Goal: Use online tool/utility

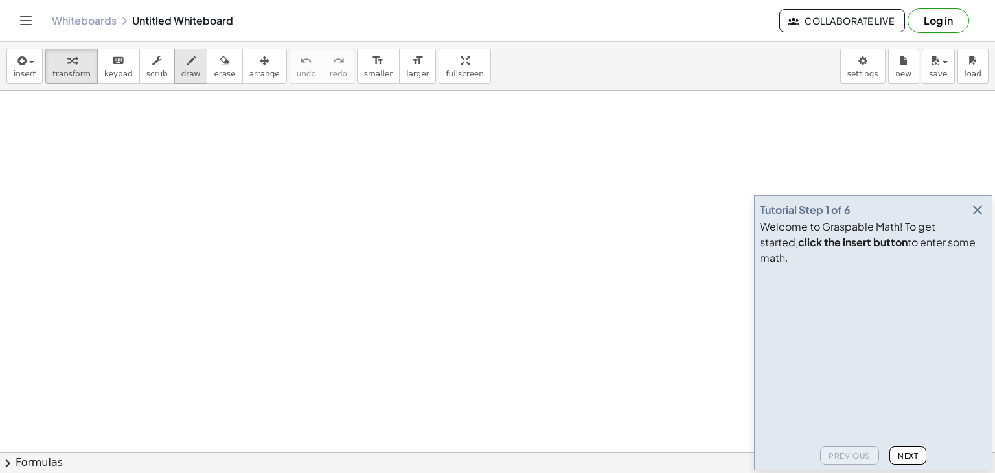
click at [185, 65] on button "draw" at bounding box center [191, 66] width 34 height 35
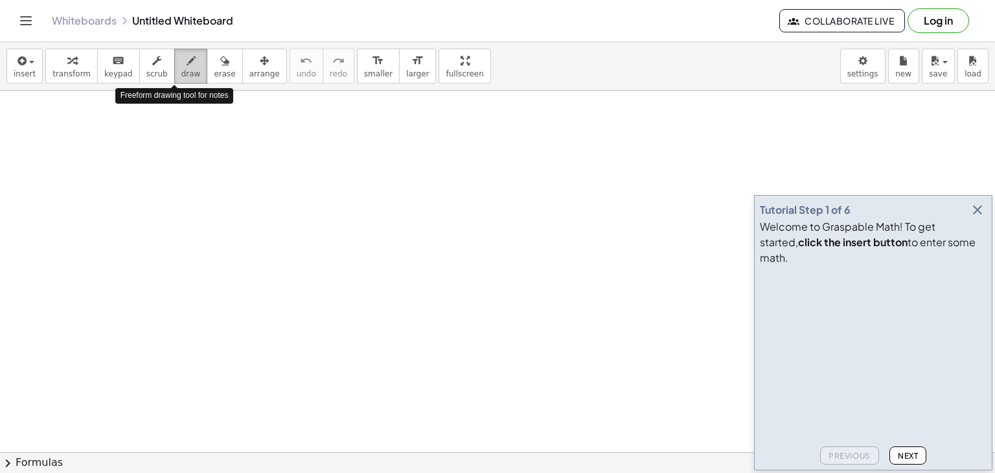
click at [185, 63] on button "draw" at bounding box center [191, 66] width 34 height 35
click at [185, 62] on button "draw" at bounding box center [191, 66] width 34 height 35
click at [185, 61] on button "draw" at bounding box center [191, 66] width 34 height 35
click at [185, 60] on button "draw" at bounding box center [191, 66] width 34 height 35
click at [985, 218] on icon "button" at bounding box center [978, 210] width 16 height 16
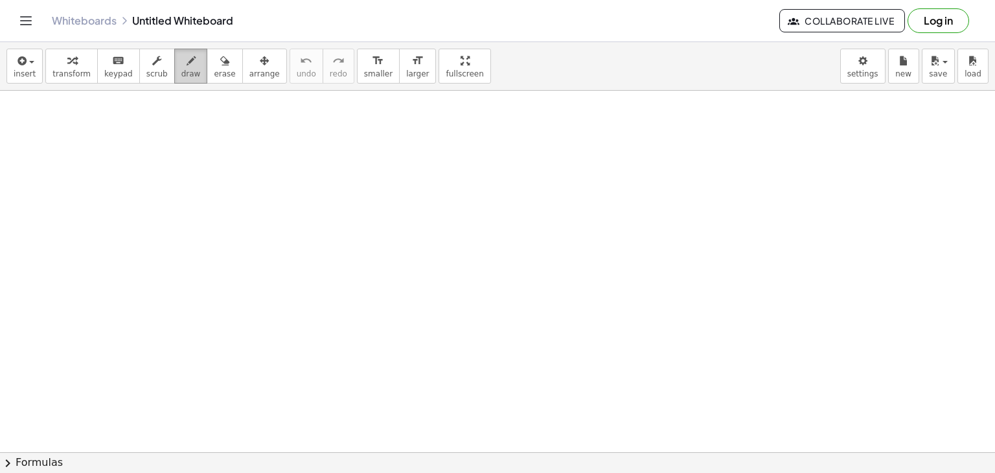
click at [187, 56] on icon "button" at bounding box center [191, 61] width 9 height 16
drag, startPoint x: 183, startPoint y: 70, endPoint x: 166, endPoint y: 69, distance: 17.5
click at [181, 69] on span "draw" at bounding box center [190, 73] width 19 height 9
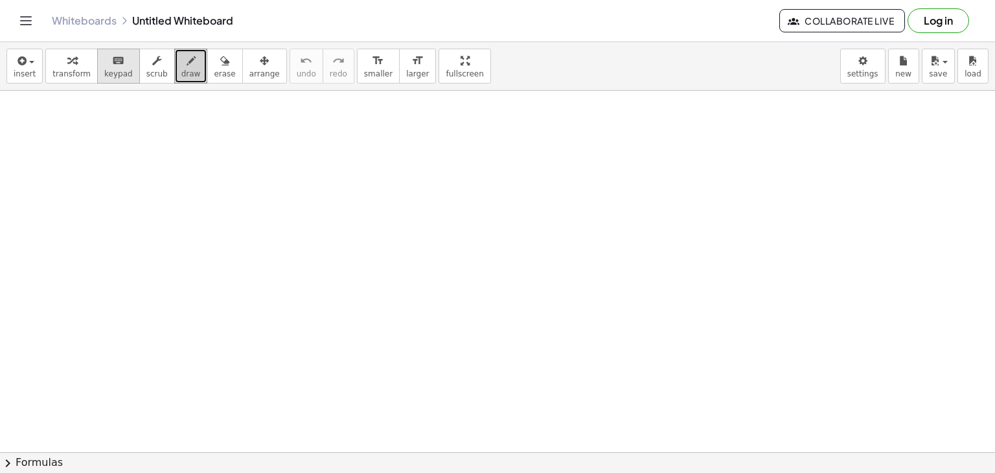
click at [97, 64] on button "keyboard keypad" at bounding box center [118, 66] width 43 height 35
click at [156, 51] on button "scrub" at bounding box center [157, 66] width 36 height 35
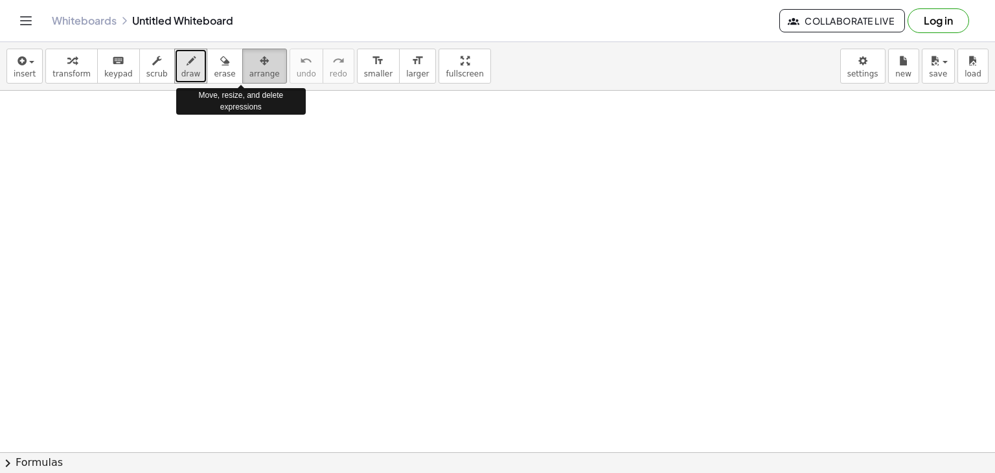
click at [255, 50] on button "arrange" at bounding box center [264, 66] width 45 height 35
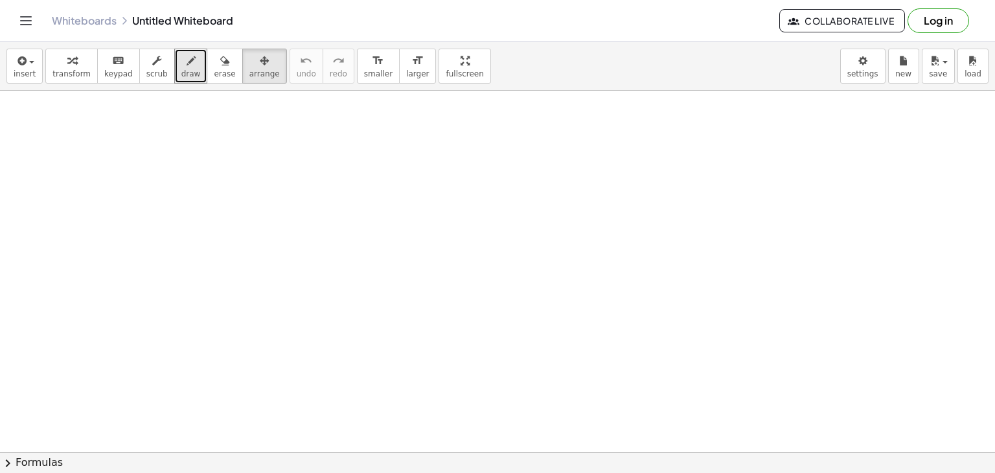
drag, startPoint x: 174, startPoint y: 152, endPoint x: 768, endPoint y: 163, distance: 593.6
click at [872, 76] on body "Graspable Math Activities Get Started Activity Bank Assigned Work Classes White…" at bounding box center [497, 236] width 995 height 473
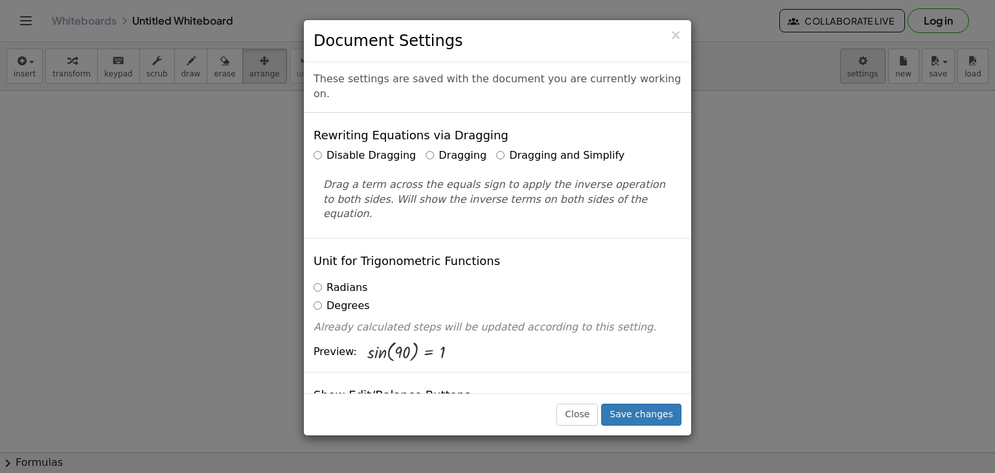
click at [872, 76] on div "× Document Settings These settings are saved with the document you are currentl…" at bounding box center [497, 236] width 995 height 473
